Goal: Information Seeking & Learning: Understand process/instructions

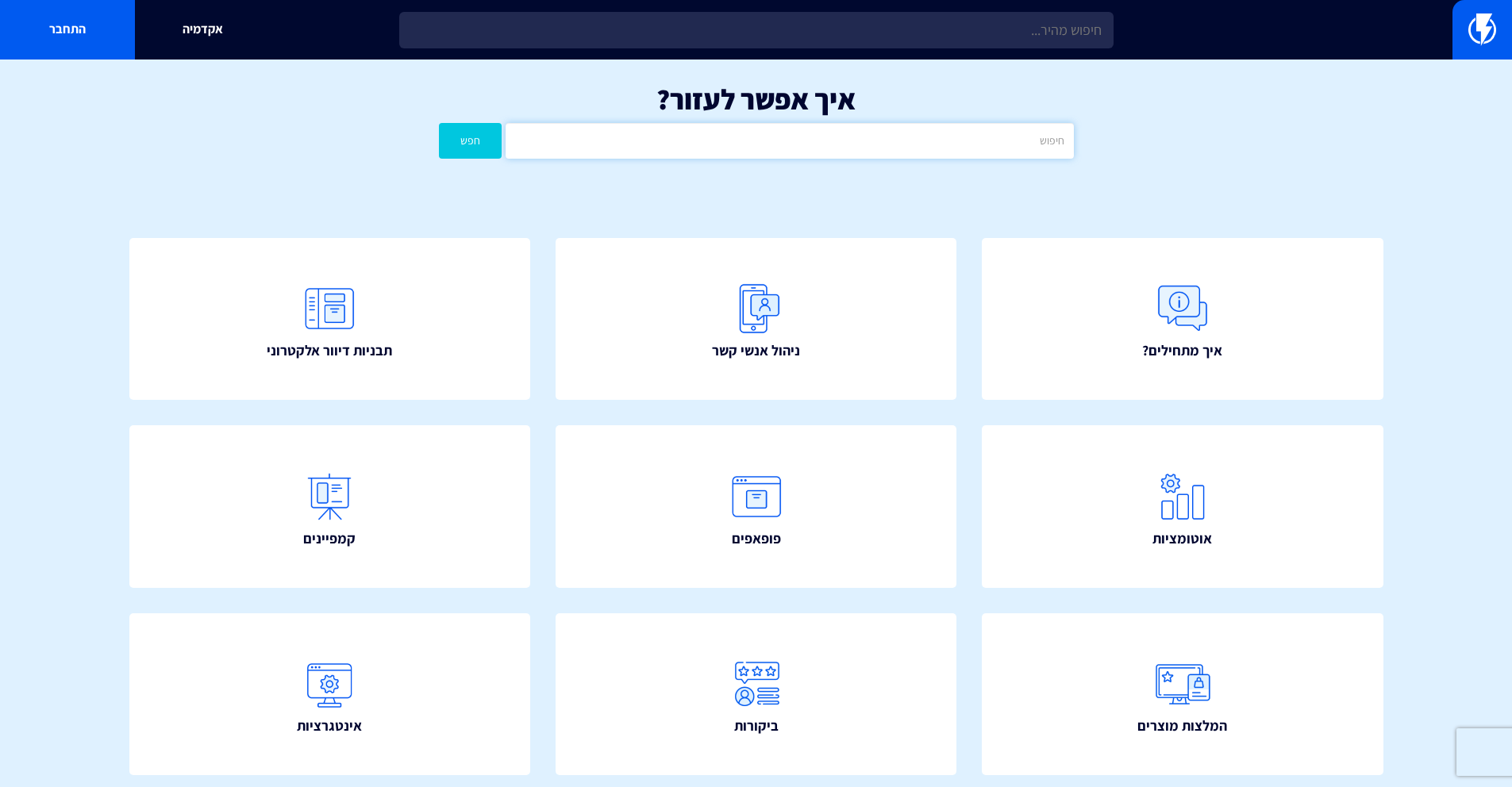
click at [804, 137] on input "text" at bounding box center [790, 141] width 567 height 36
type input "אימות"
click at [439, 123] on button "חפש" at bounding box center [470, 141] width 63 height 36
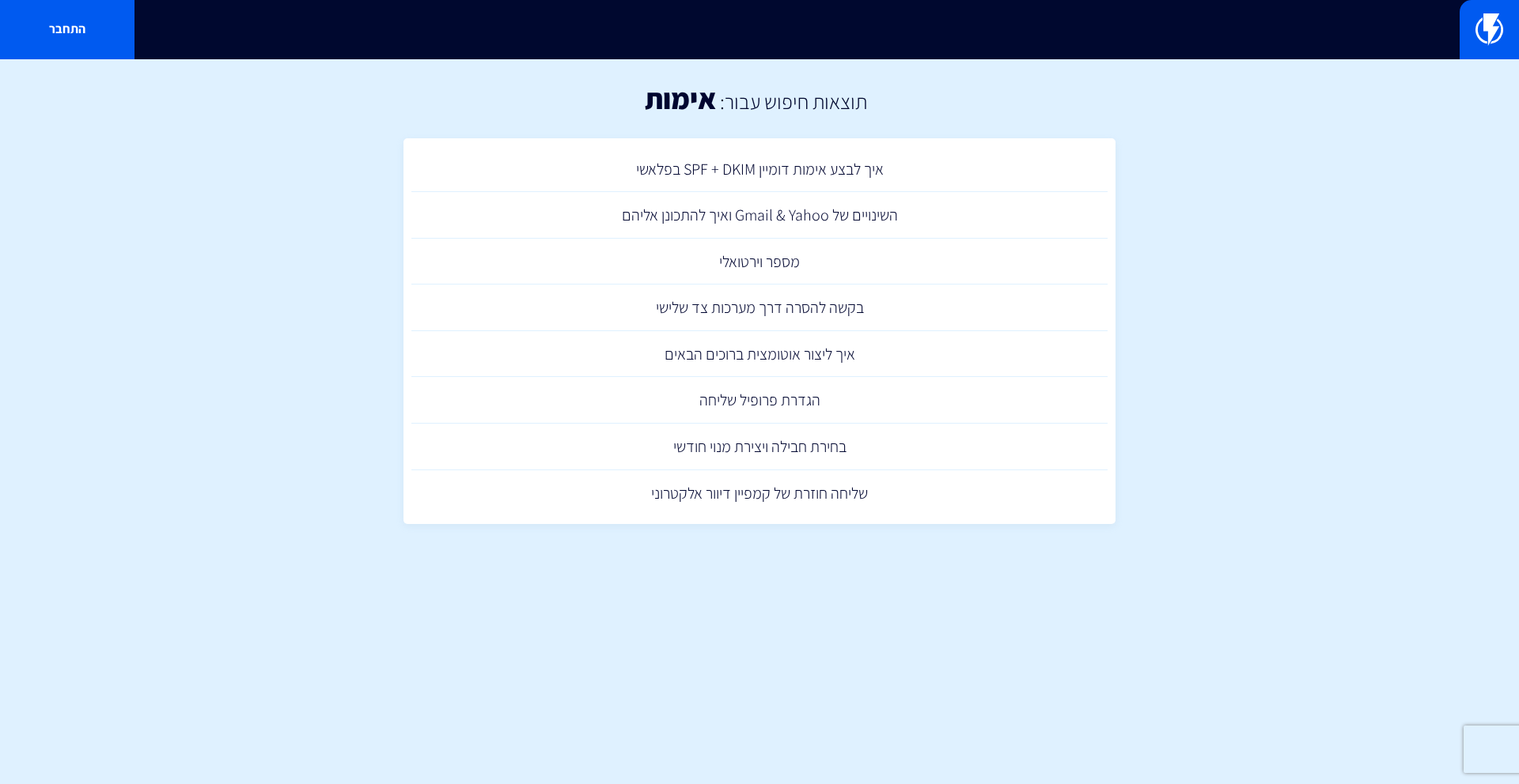
drag, startPoint x: 806, startPoint y: 167, endPoint x: 745, endPoint y: 125, distance: 74.1
click at [806, 167] on link "איך לבצע אימות דומיין SPF + DKIM בפלאשי" at bounding box center [759, 169] width 696 height 47
